Goal: Register for event/course

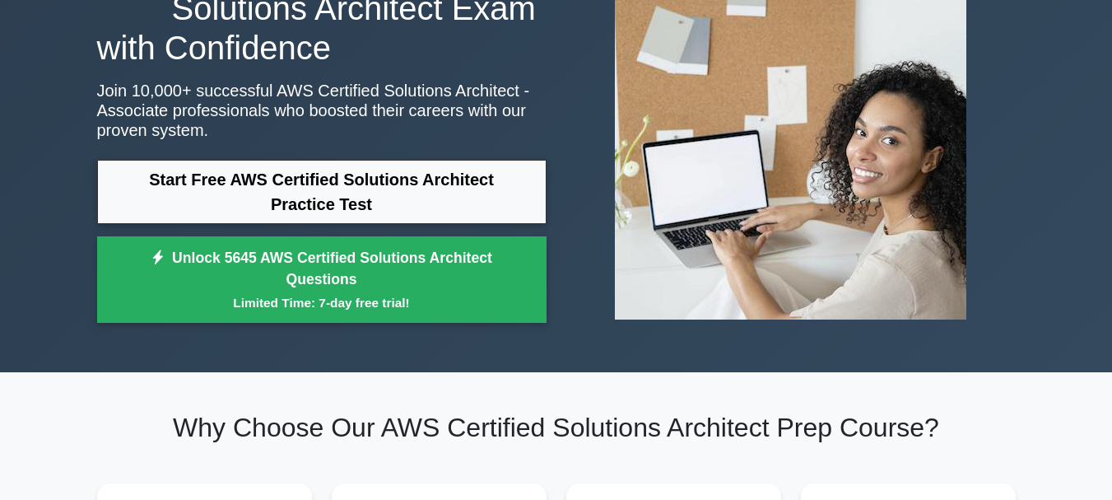
scroll to position [147, 0]
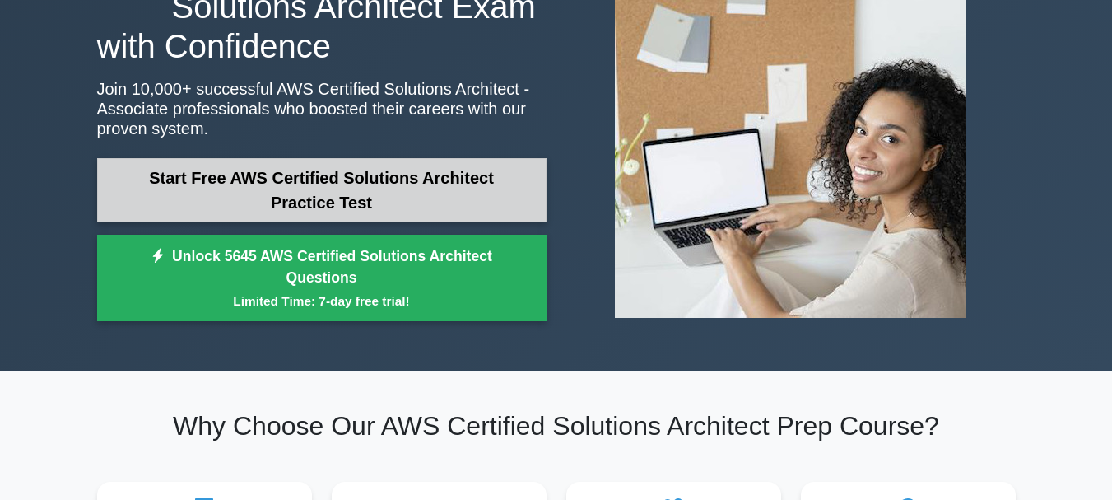
click at [478, 198] on link "Start Free AWS Certified Solutions Architect Practice Test" at bounding box center [322, 190] width 450 height 64
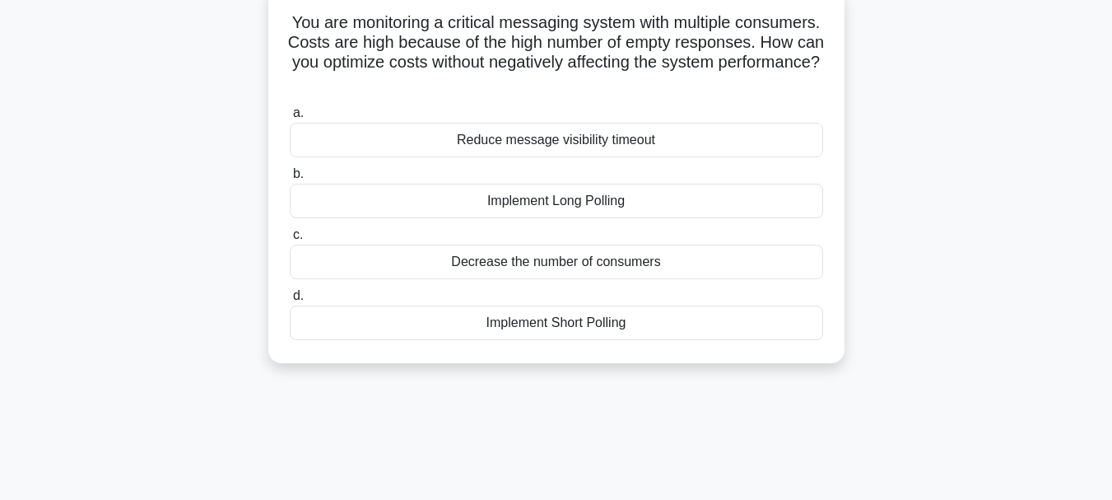
scroll to position [108, 0]
click at [598, 138] on div "Reduce message visibility timeout" at bounding box center [557, 138] width 534 height 35
click at [290, 117] on input "a. Reduce message visibility timeout" at bounding box center [290, 111] width 0 height 11
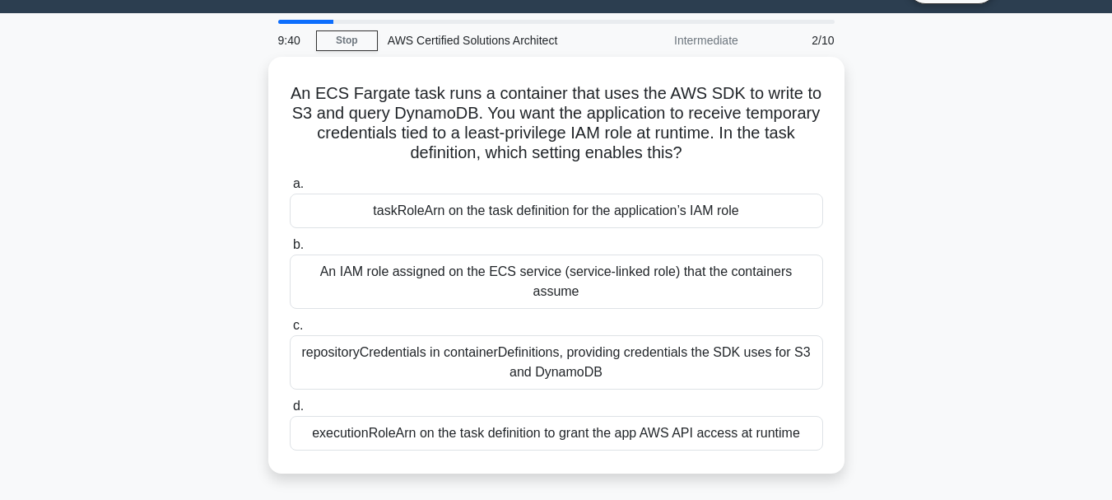
scroll to position [43, 0]
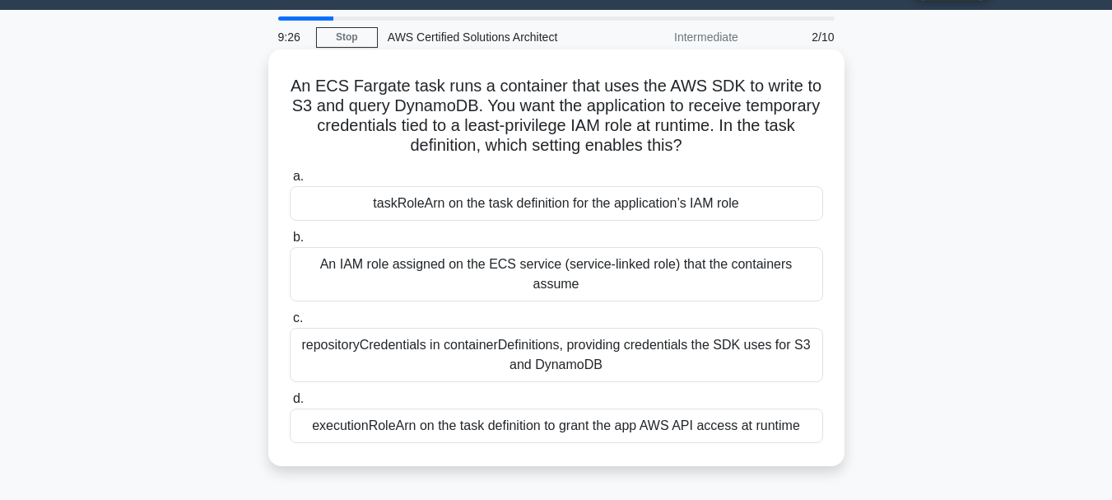
click at [576, 343] on div "repositoryCredentials in containerDefinitions, providing credentials the SDK us…" at bounding box center [557, 355] width 534 height 54
click at [290, 324] on input "c. repositoryCredentials in containerDefinitions, providing credentials the SDK…" at bounding box center [290, 318] width 0 height 11
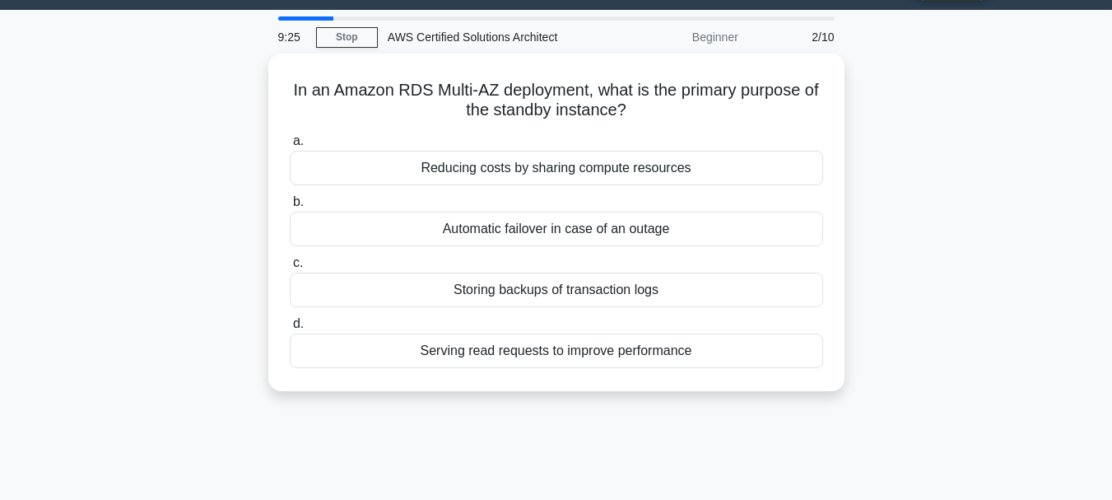
scroll to position [0, 0]
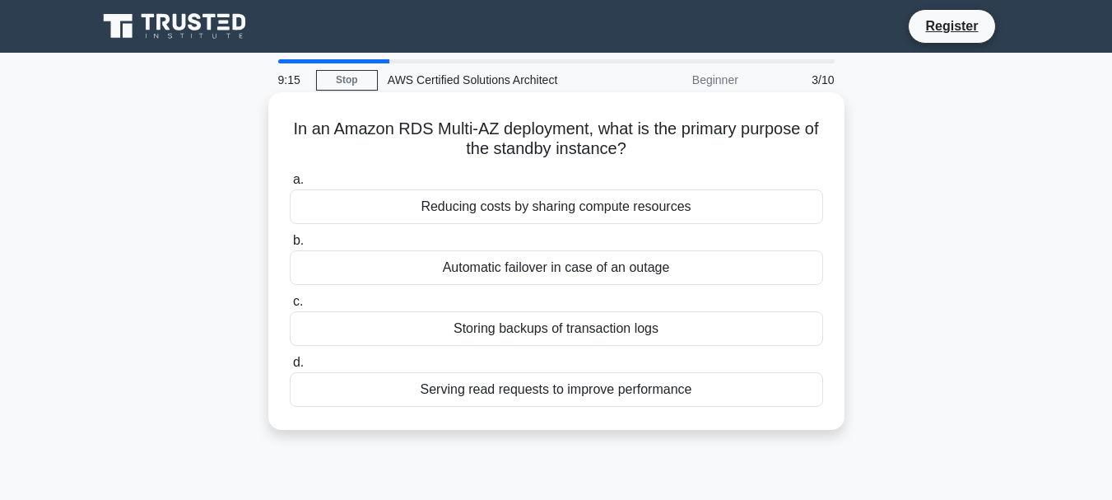
click at [500, 207] on div "Reducing costs by sharing compute resources" at bounding box center [557, 206] width 534 height 35
click at [290, 185] on input "a. Reducing costs by sharing compute resources" at bounding box center [290, 180] width 0 height 11
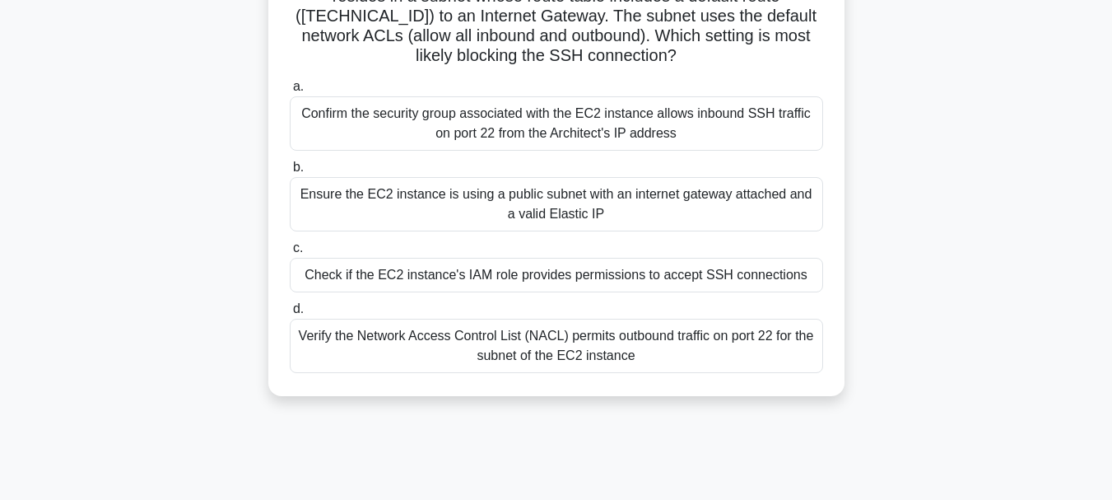
scroll to position [178, 0]
click at [500, 207] on div "Ensure the EC2 instance is using a public subnet with an internet gateway attac…" at bounding box center [557, 202] width 534 height 54
click at [290, 171] on input "b. Ensure the EC2 instance is using a public subnet with an internet gateway at…" at bounding box center [290, 166] width 0 height 11
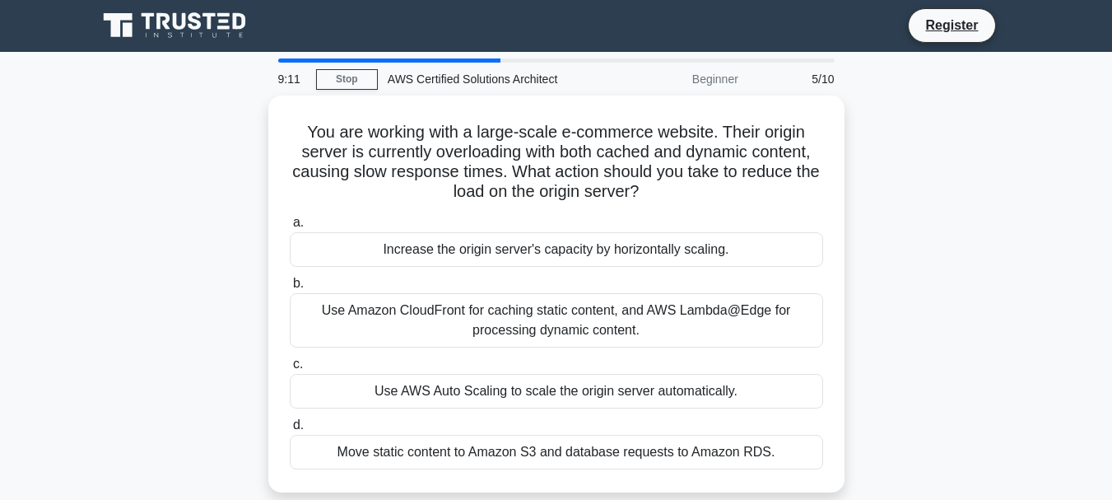
scroll to position [0, 0]
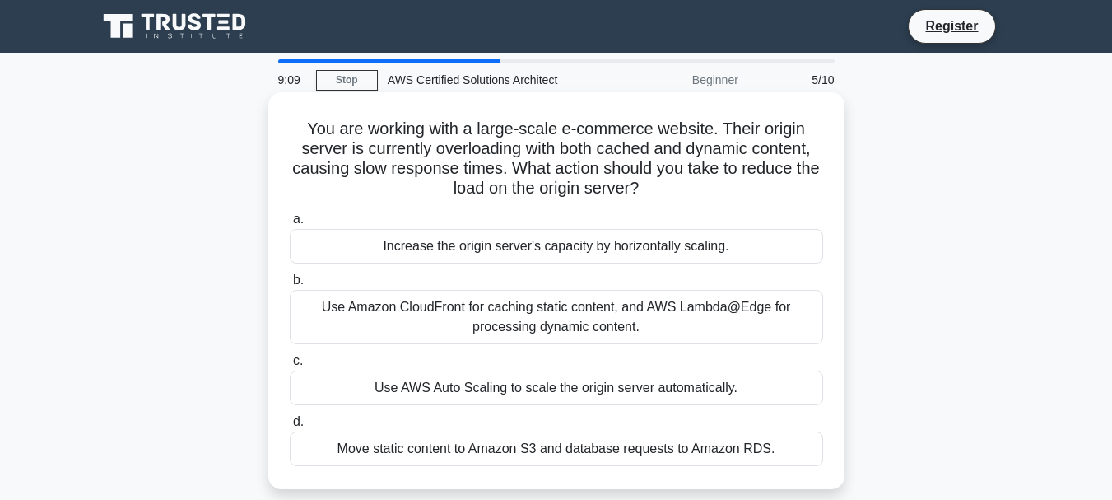
click at [516, 311] on div "Use Amazon CloudFront for caching static content, and AWS Lambda@Edge for proce…" at bounding box center [557, 317] width 534 height 54
click at [290, 286] on input "b. Use Amazon CloudFront for caching static content, and AWS Lambda@Edge for pr…" at bounding box center [290, 280] width 0 height 11
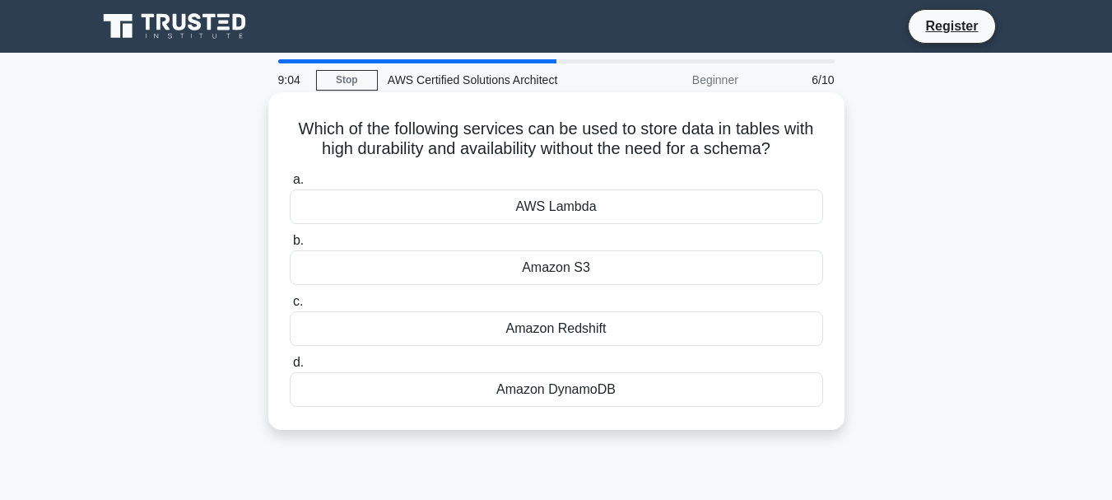
click at [545, 333] on div "Amazon Redshift" at bounding box center [557, 328] width 534 height 35
click at [290, 307] on input "c. Amazon Redshift" at bounding box center [290, 301] width 0 height 11
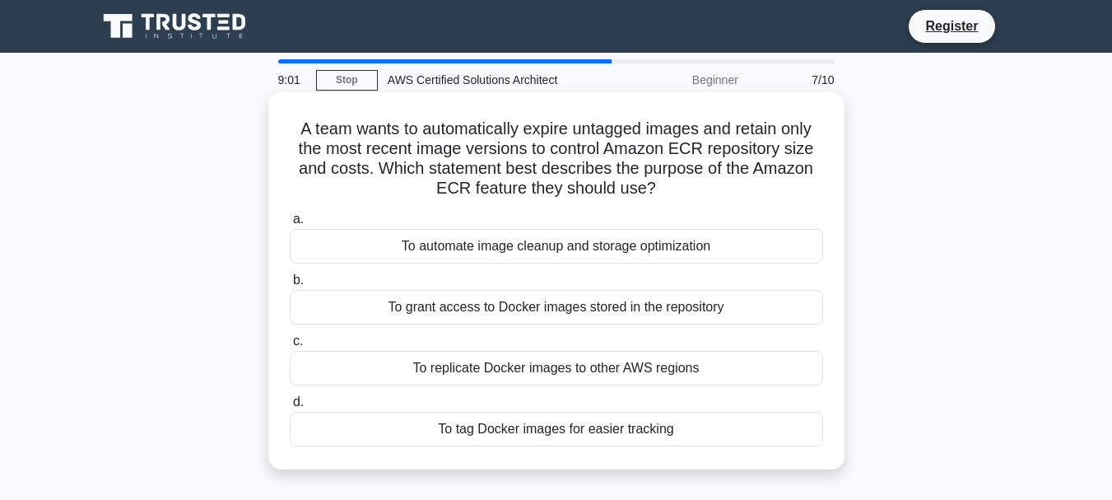
click at [536, 303] on div "To grant access to Docker images stored in the repository" at bounding box center [557, 307] width 534 height 35
click at [290, 286] on input "b. To grant access to Docker images stored in the repository" at bounding box center [290, 280] width 0 height 11
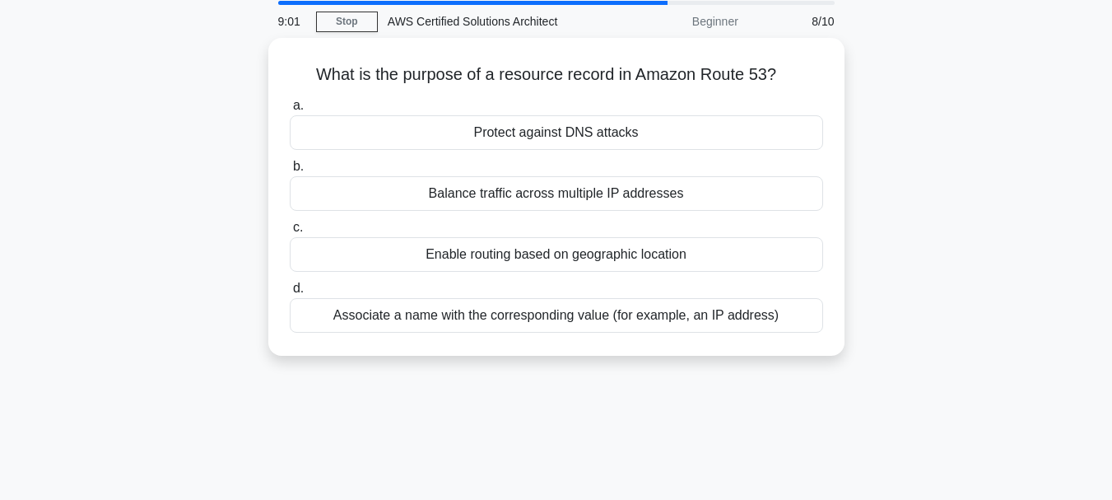
scroll to position [54, 0]
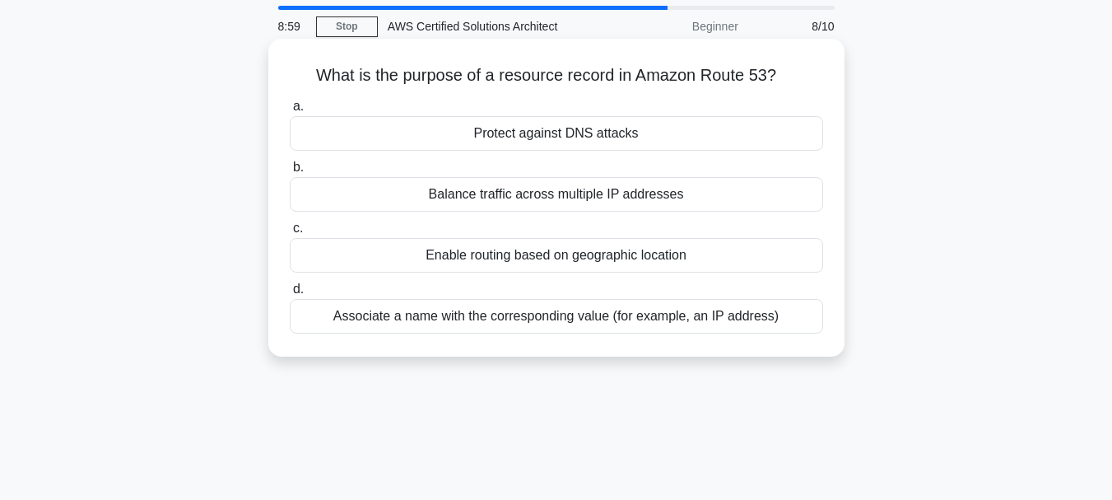
click at [536, 129] on div "Protect against DNS attacks" at bounding box center [557, 133] width 534 height 35
click at [290, 112] on input "a. Protect against DNS attacks" at bounding box center [290, 106] width 0 height 11
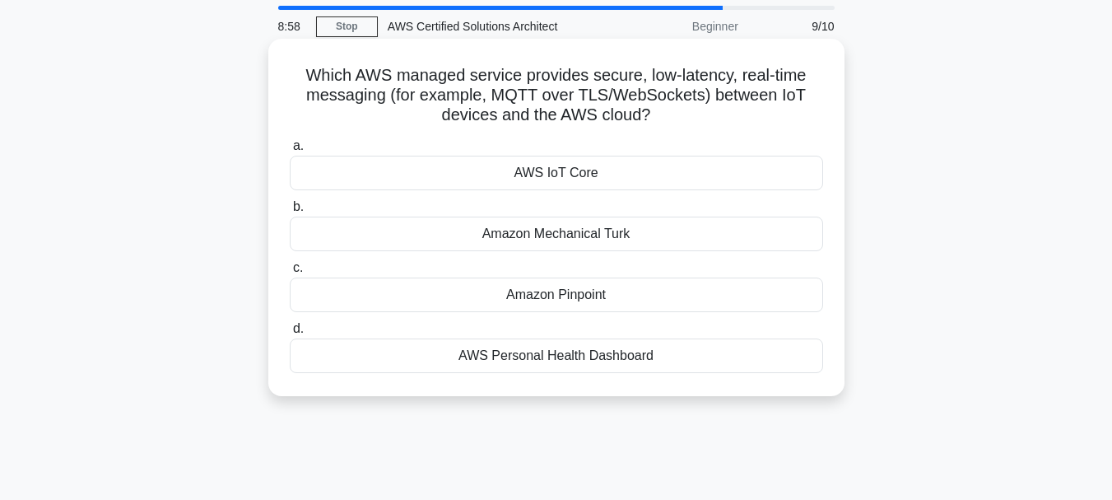
scroll to position [0, 0]
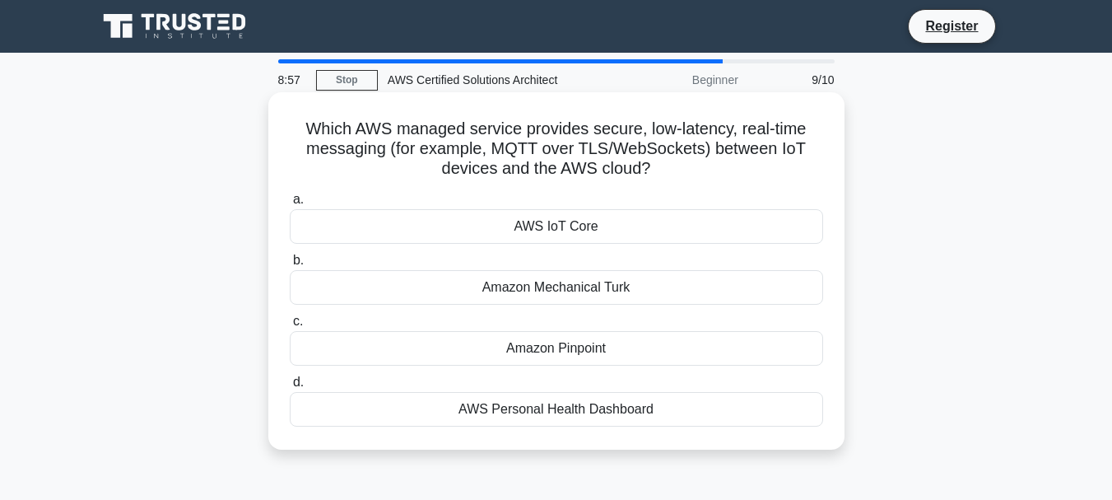
click at [553, 226] on div "AWS IoT Core" at bounding box center [557, 226] width 534 height 35
click at [290, 205] on input "a. AWS IoT Core" at bounding box center [290, 199] width 0 height 11
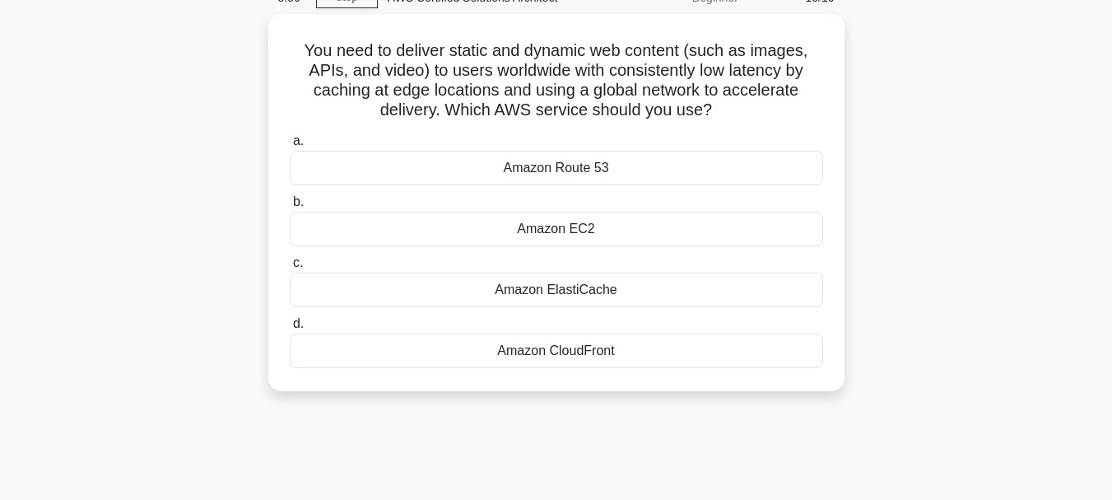
scroll to position [86, 0]
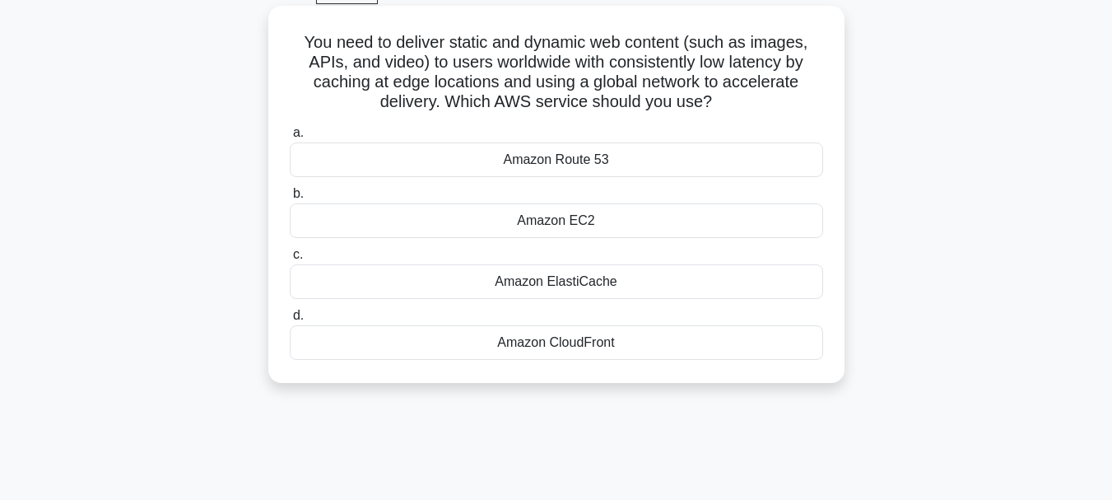
click at [548, 162] on div "Amazon Route 53" at bounding box center [557, 159] width 534 height 35
click at [290, 138] on input "a. Amazon Route 53" at bounding box center [290, 133] width 0 height 11
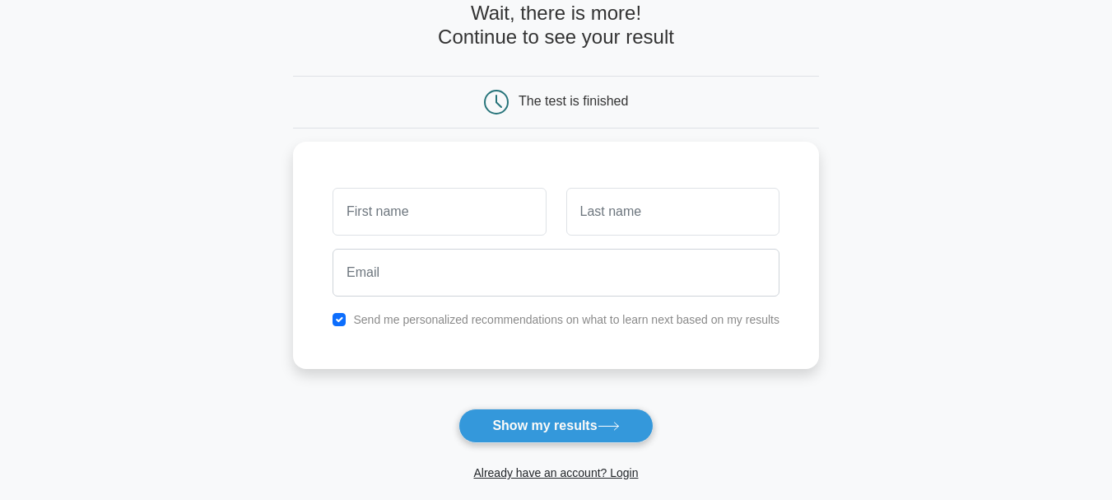
scroll to position [108, 0]
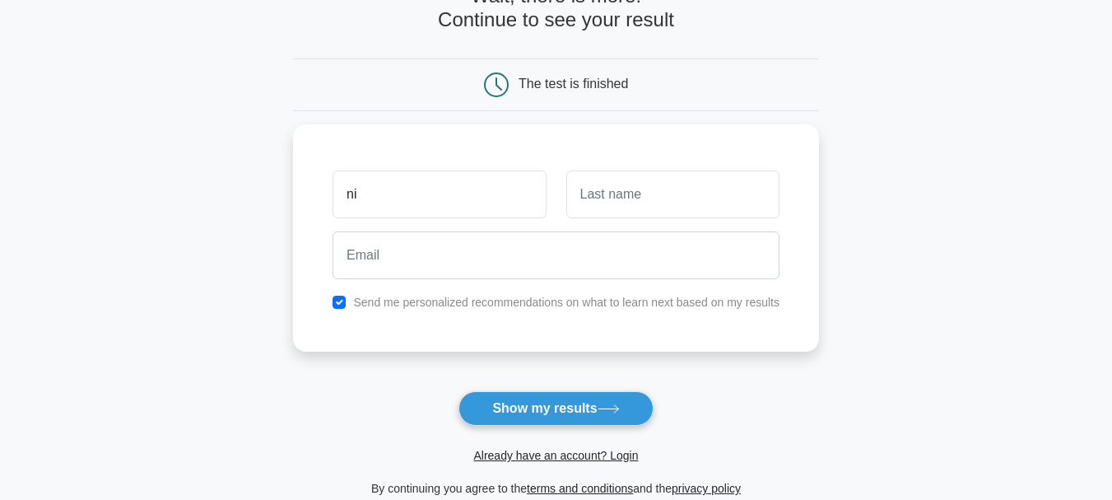
type input "n"
type input "Niranjan"
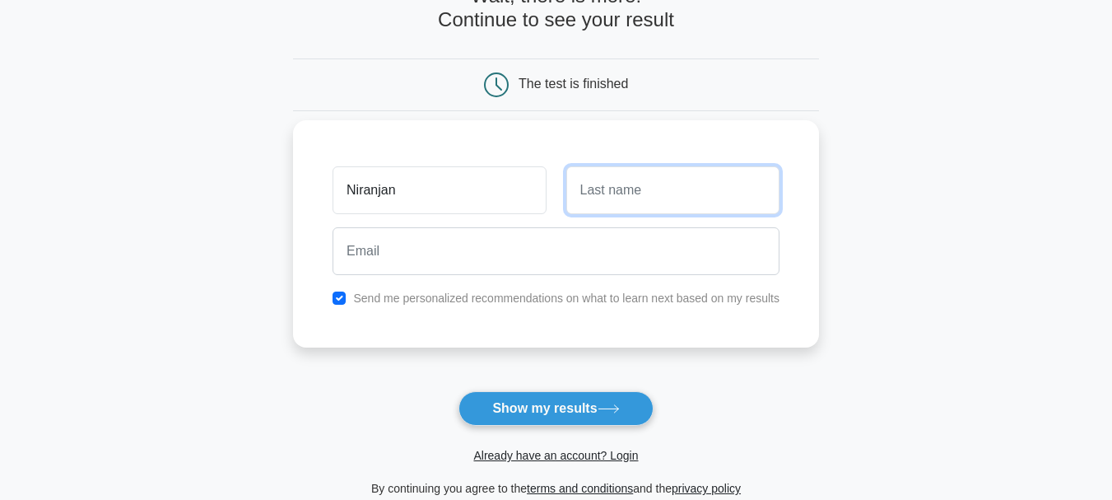
click at [620, 189] on input "text" at bounding box center [673, 190] width 213 height 48
type input "Sivaraj"
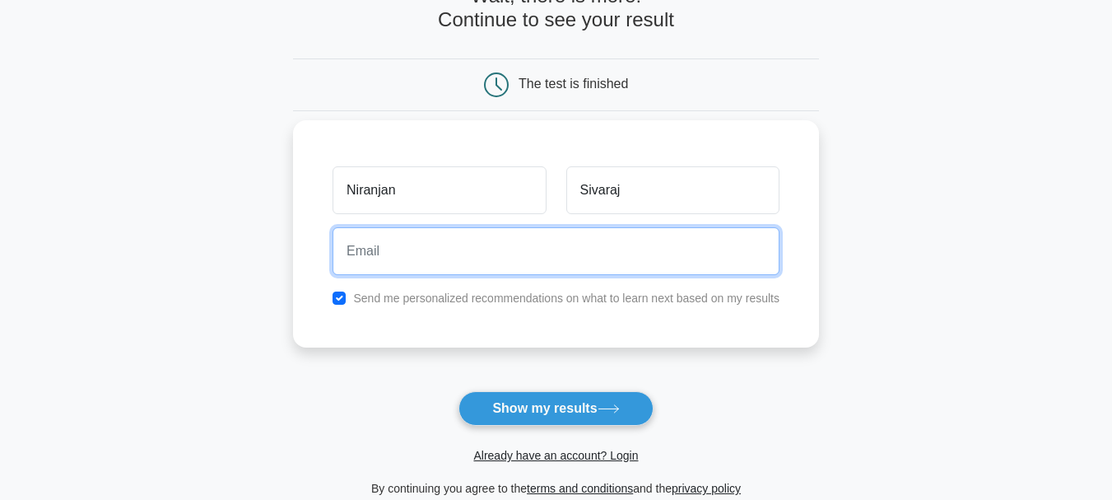
click at [548, 264] on input "email" at bounding box center [556, 251] width 447 height 48
type input "niranjansivaraj@gmail.com"
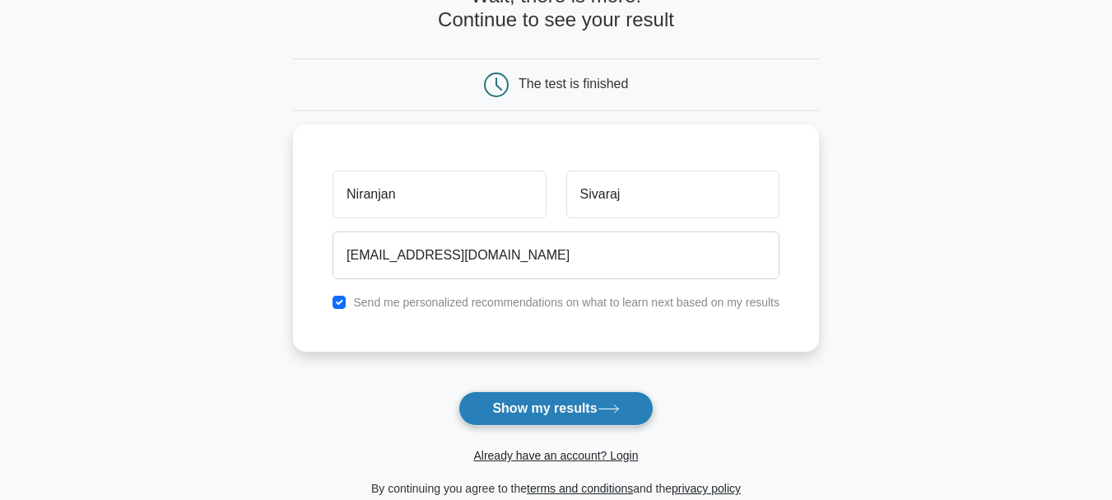
click at [548, 404] on button "Show my results" at bounding box center [556, 408] width 194 height 35
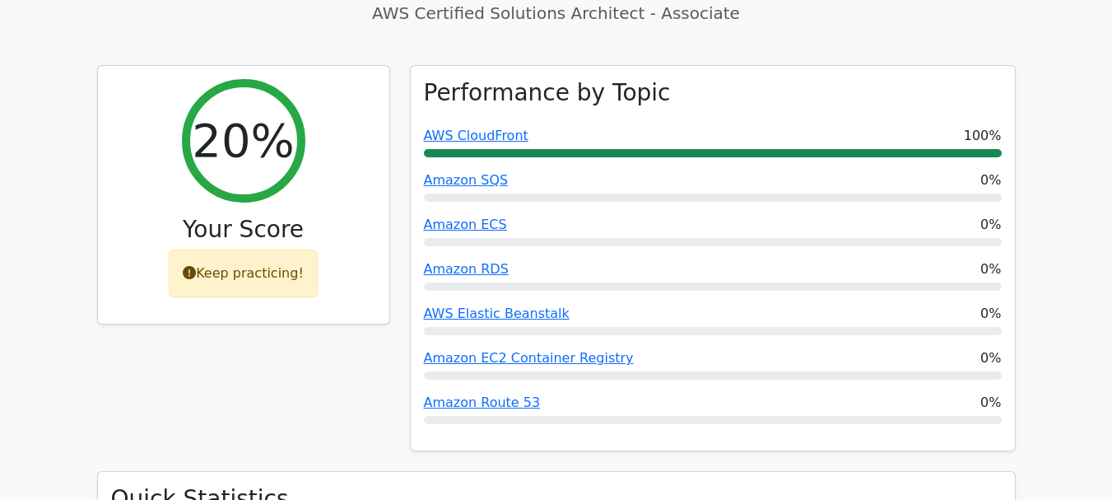
scroll to position [599, 0]
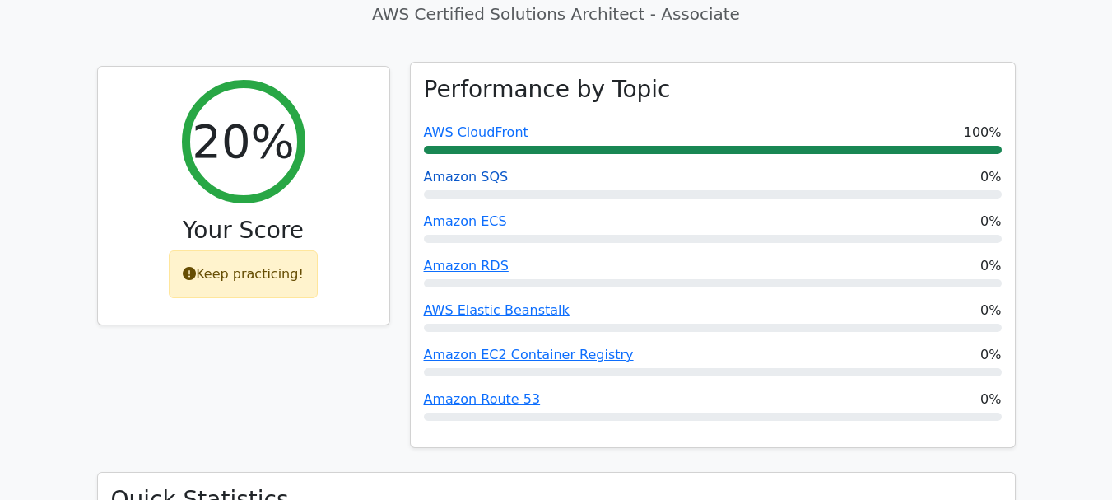
click at [482, 169] on link "Amazon SQS" at bounding box center [466, 177] width 85 height 16
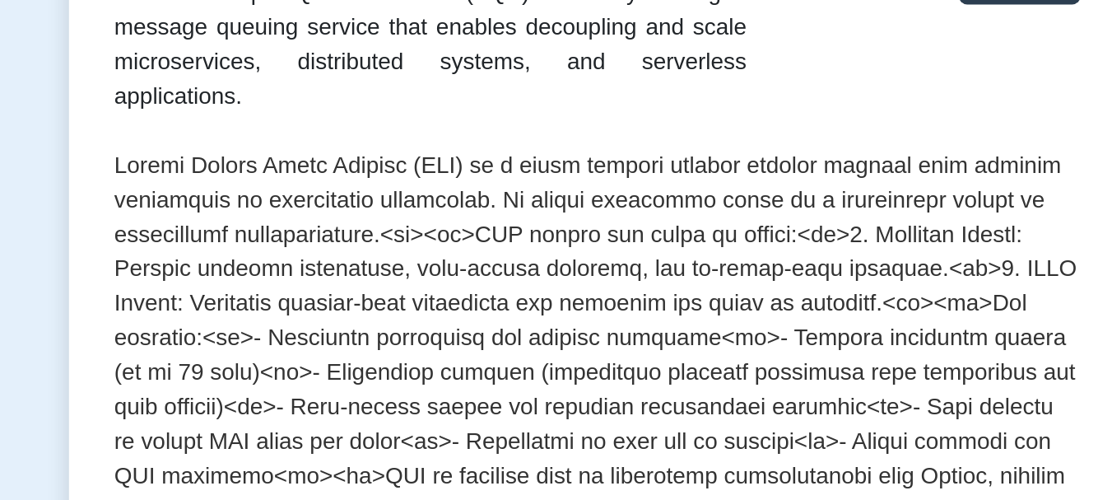
scroll to position [115, 0]
